Goal: Task Accomplishment & Management: Manage account settings

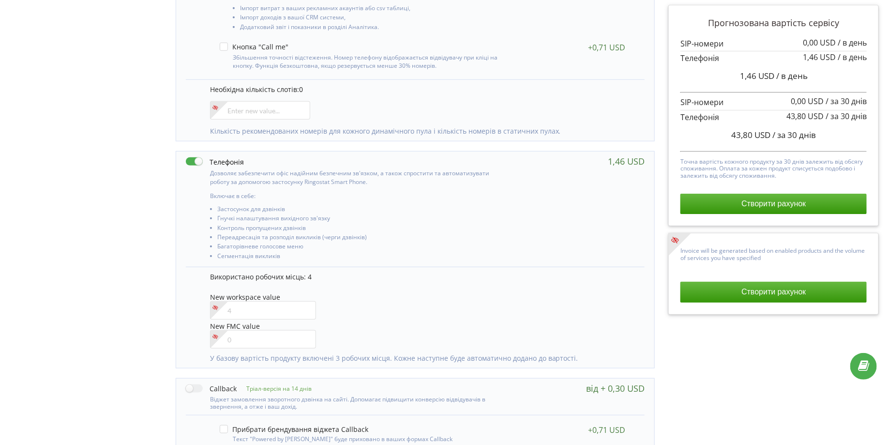
scroll to position [359, 0]
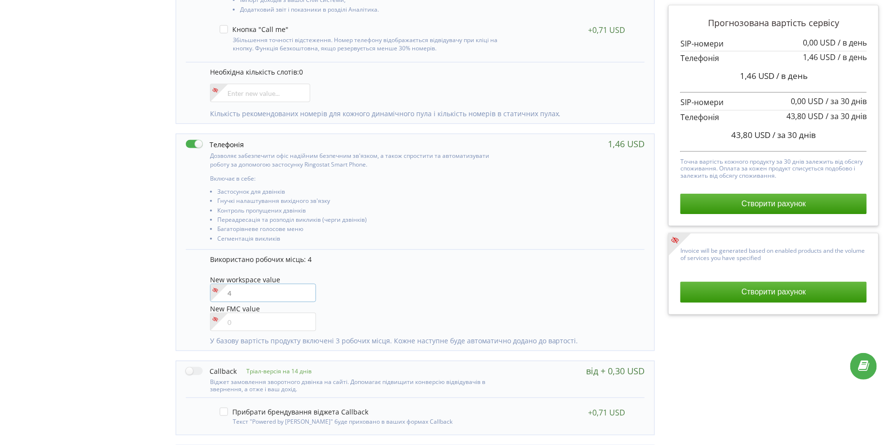
click at [249, 288] on input"] "number" at bounding box center [263, 293] width 106 height 18
type input"] "1"
click at [247, 322] on div at bounding box center [263, 322] width 106 height 18
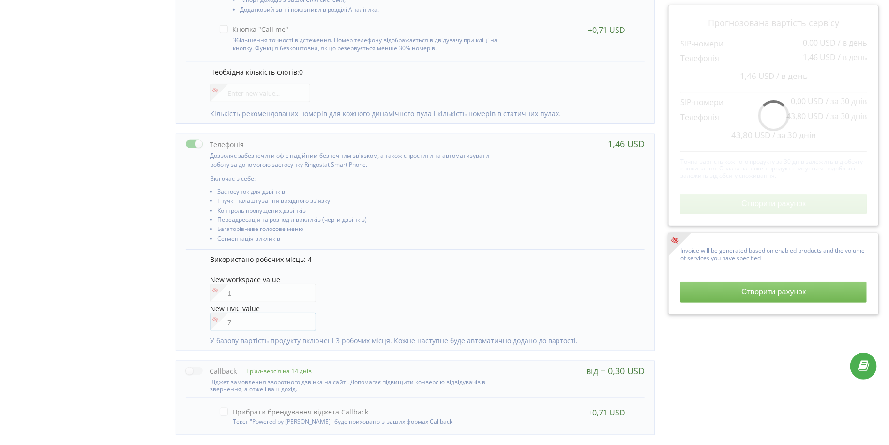
type input"] "7"
click at [406, 265] on div "Використано робочих місць: 4" at bounding box center [422, 261] width 425 height 15
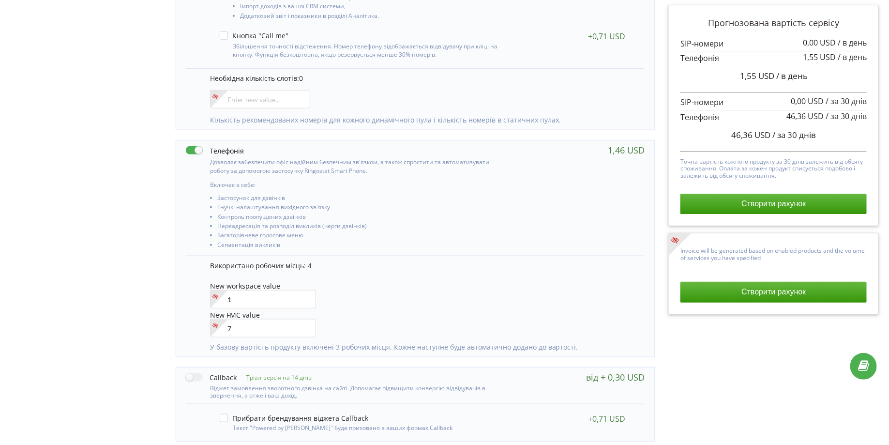
scroll to position [368, 0]
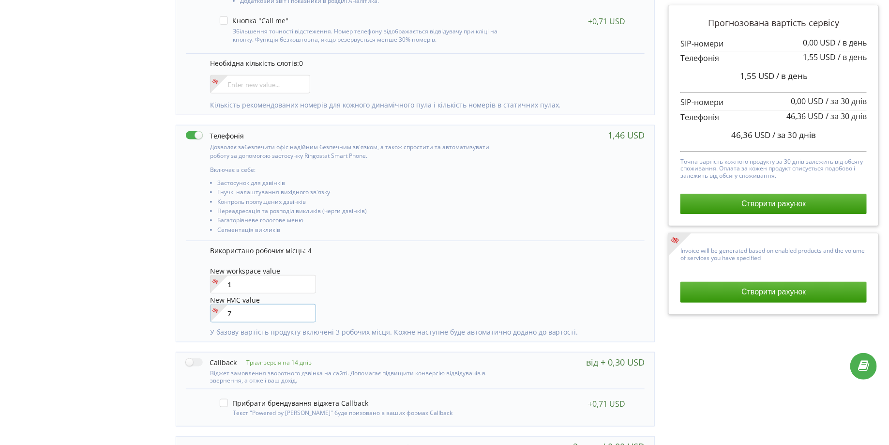
click at [241, 310] on input"] "7" at bounding box center [263, 313] width 106 height 18
type input"] "10"
click at [322, 302] on div "New FMC value 10" at bounding box center [422, 309] width 425 height 28
click at [258, 280] on input"] "1" at bounding box center [263, 284] width 106 height 18
click at [253, 311] on div "10" at bounding box center [263, 313] width 106 height 18
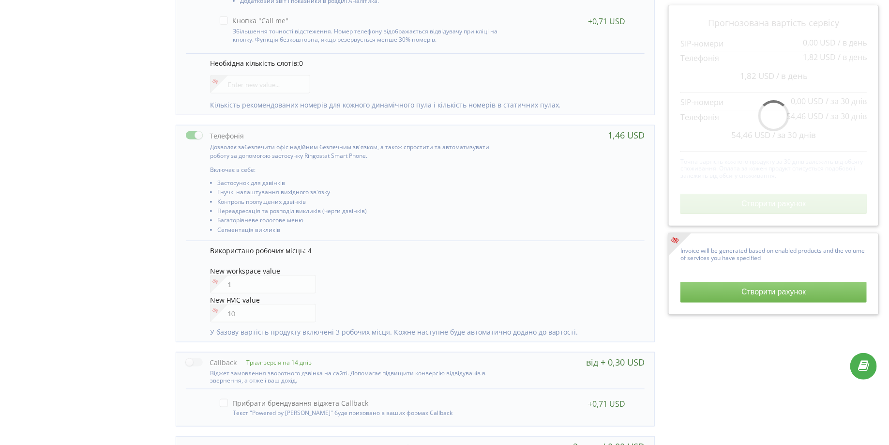
click at [253, 311] on div "10" at bounding box center [263, 313] width 106 height 18
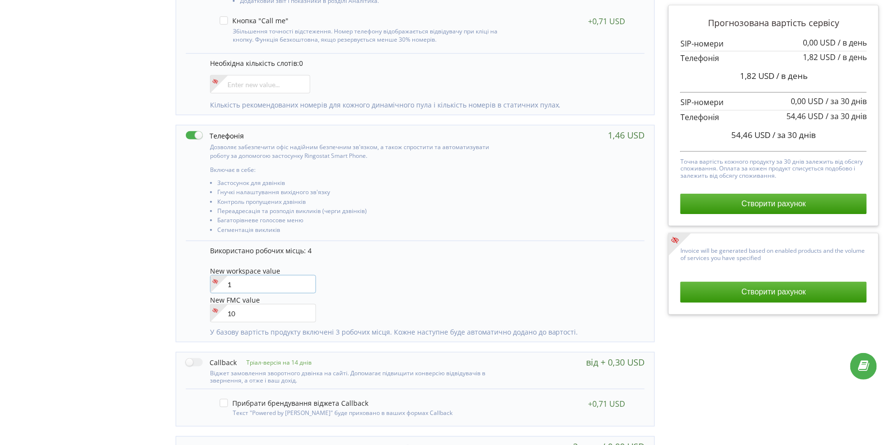
click at [237, 279] on input"] "1" at bounding box center [263, 284] width 106 height 18
type input"] "0"
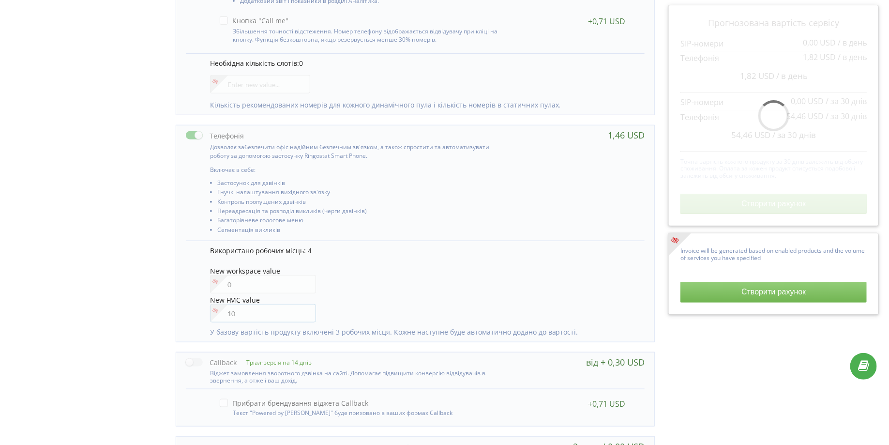
click at [248, 308] on div "10" at bounding box center [263, 313] width 106 height 18
type input"] "1"
type input"] "7"
click at [316, 284] on div "New workspace value 0" at bounding box center [422, 281] width 425 height 28
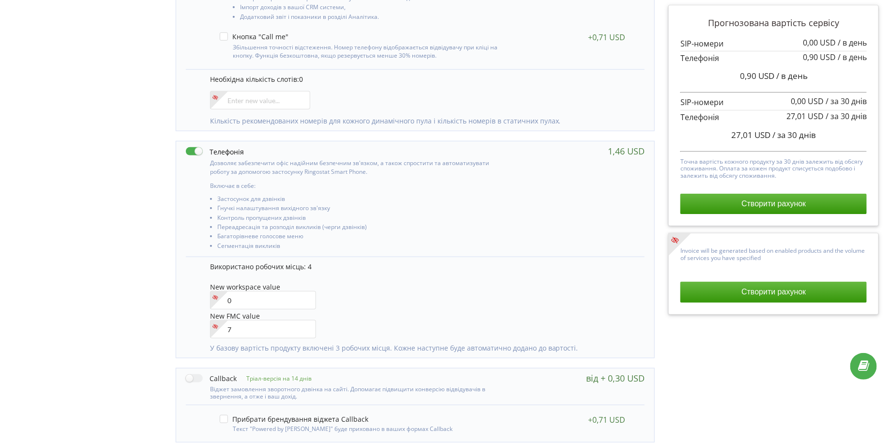
scroll to position [354, 0]
click at [421, 282] on div "New workspace value 0" at bounding box center [422, 296] width 425 height 28
click at [290, 291] on input"] "0" at bounding box center [263, 298] width 106 height 18
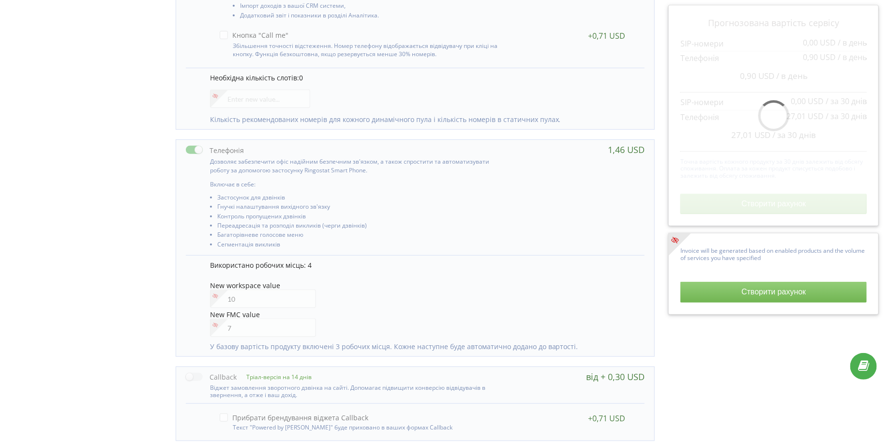
click at [372, 291] on div "New workspace value 10" at bounding box center [422, 296] width 425 height 28
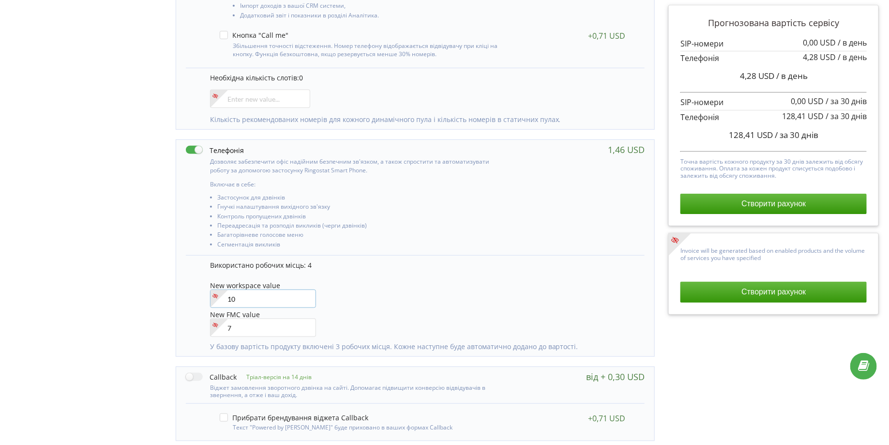
click at [253, 297] on input"] "10" at bounding box center [263, 298] width 106 height 18
type input"] "1"
click at [410, 265] on p "Використано робочих місць: 4" at bounding box center [422, 265] width 425 height 10
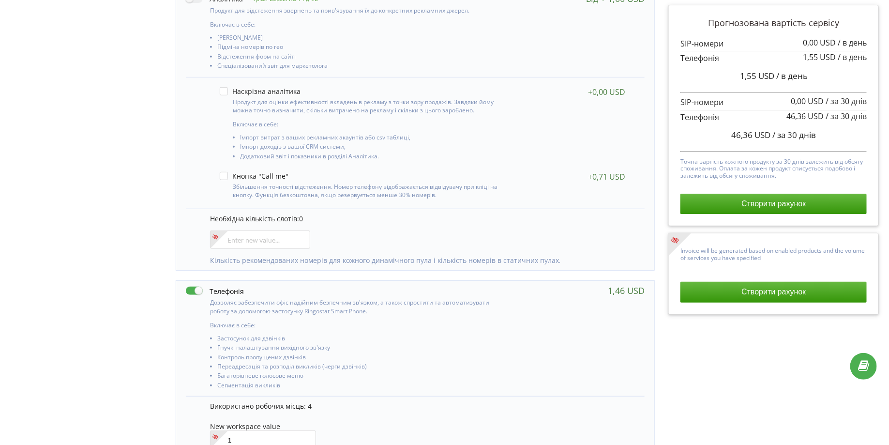
scroll to position [0, 0]
